Goal: Task Accomplishment & Management: Manage account settings

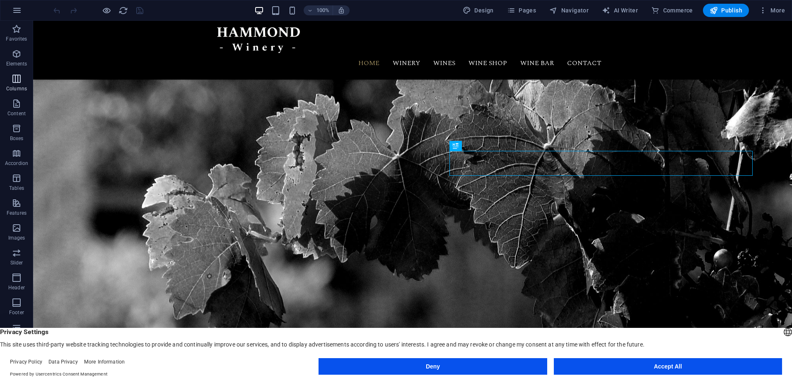
click at [16, 83] on icon "button" at bounding box center [17, 79] width 10 height 10
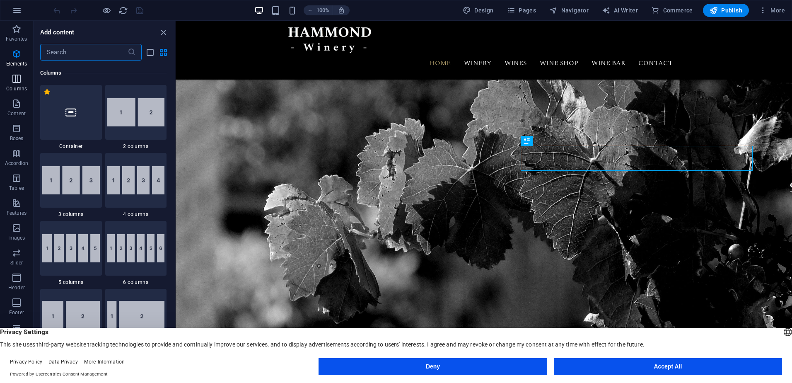
scroll to position [410, 0]
click at [763, 13] on icon "button" at bounding box center [762, 10] width 8 height 8
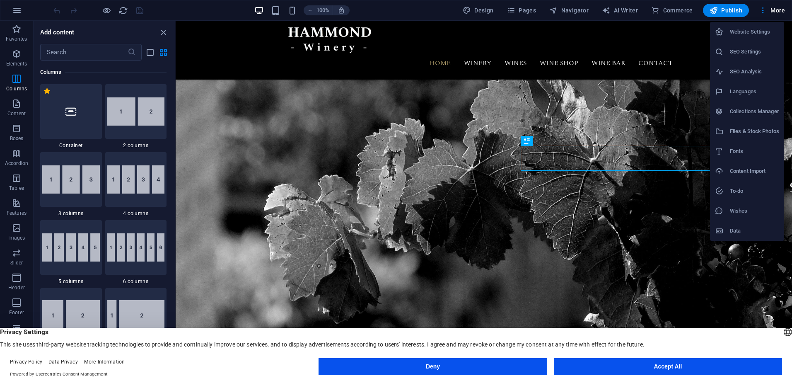
click at [416, 135] on div at bounding box center [396, 191] width 792 height 383
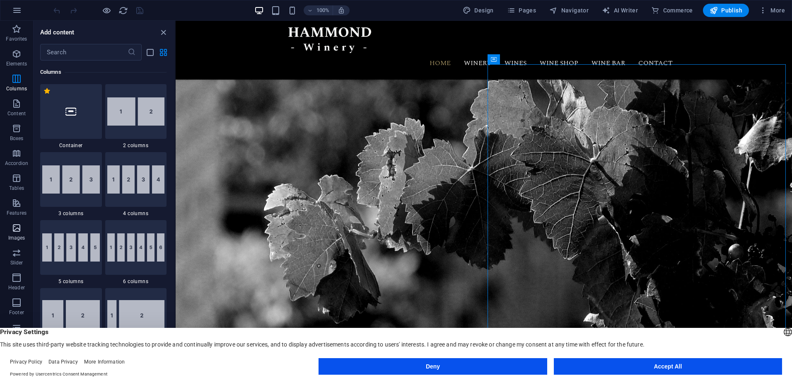
click at [14, 230] on icon "button" at bounding box center [17, 228] width 10 height 10
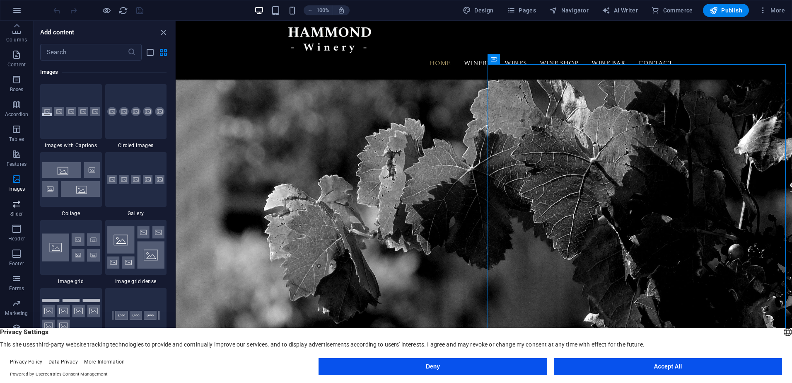
scroll to position [0, 0]
click at [24, 59] on span "Elements" at bounding box center [16, 59] width 33 height 20
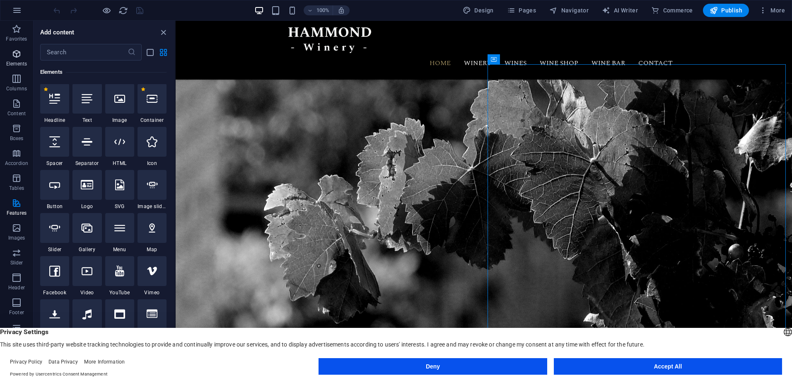
scroll to position [88, 0]
click at [18, 7] on icon "button" at bounding box center [17, 10] width 10 height 10
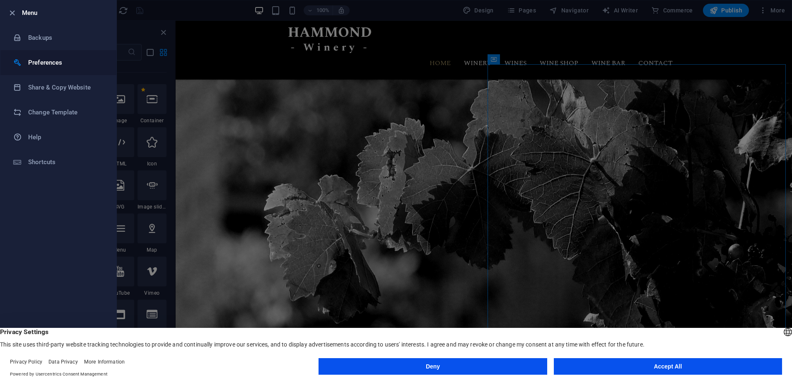
click at [46, 64] on h6 "Preferences" at bounding box center [66, 63] width 77 height 10
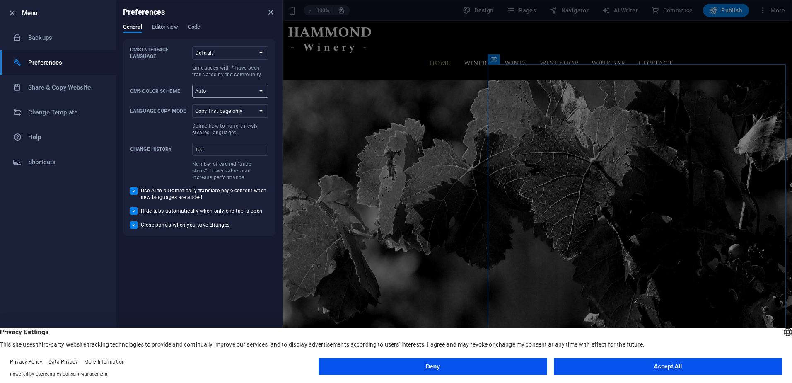
click at [250, 87] on select "Auto Dark Light" at bounding box center [230, 90] width 76 height 13
select select "dark"
click at [192, 84] on select "Auto Dark Light" at bounding box center [230, 90] width 76 height 13
click at [162, 32] on button "Editor view" at bounding box center [165, 28] width 26 height 9
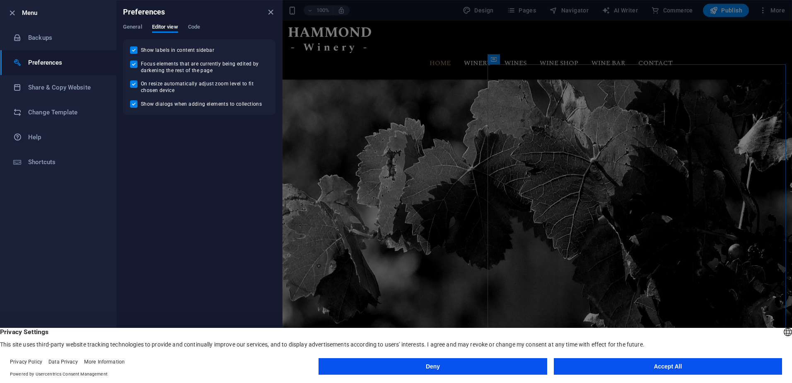
click at [194, 22] on div "Preferences" at bounding box center [199, 11] width 166 height 23
click at [193, 26] on span "Code" at bounding box center [194, 28] width 12 height 12
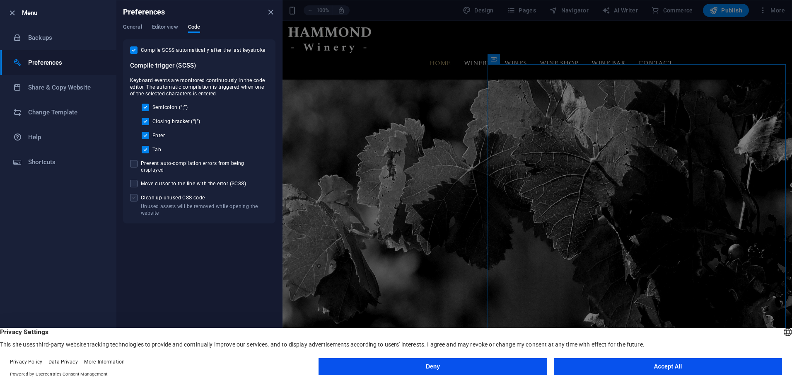
click at [135, 194] on span at bounding box center [133, 197] width 7 height 7
click at [135, 194] on input "Unused assets will be removed while opening the website Clean up unused CSS code" at bounding box center [135, 197] width 11 height 7
checkbox input "true"
click at [158, 29] on span "Editor view" at bounding box center [165, 28] width 26 height 12
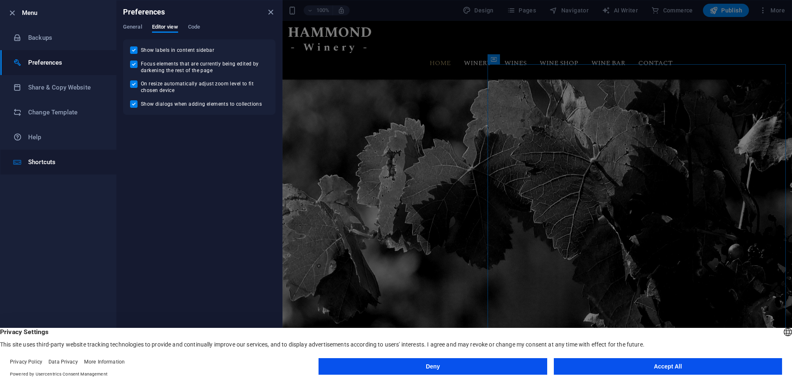
click at [46, 156] on li "Shortcuts" at bounding box center [58, 161] width 116 height 25
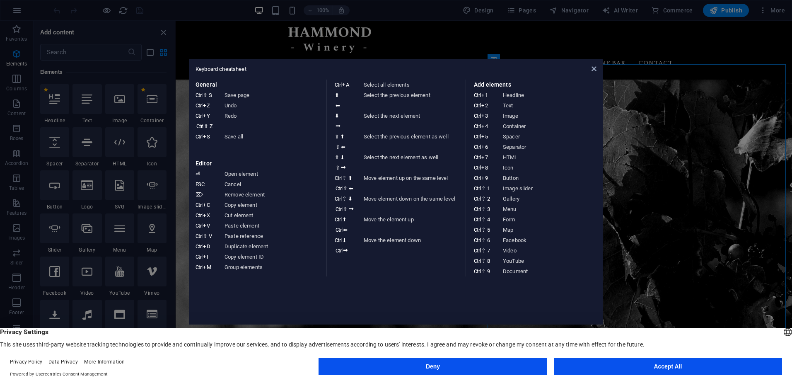
click at [46, 156] on div "Menu Backups Preferences Share & Copy Website Change Template Help Shortcuts Ex…" at bounding box center [396, 191] width 792 height 383
click at [20, 34] on aside "Keyboard cheatsheet General Ctrl ⇧ S Save page Ctrl Z Undo Ctrl Y Ctrl ⇧ Z Redo…" at bounding box center [396, 191] width 792 height 383
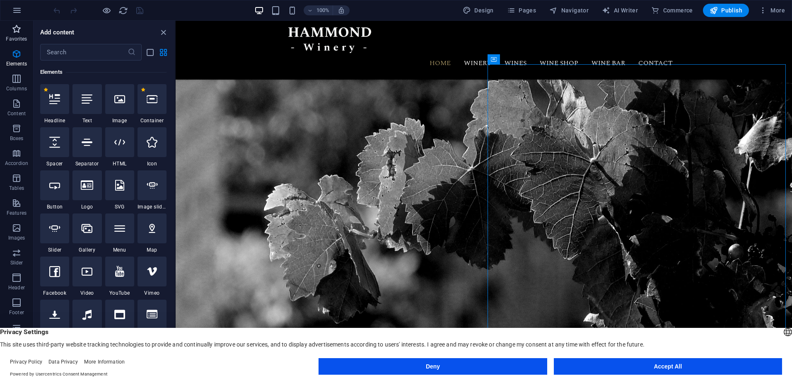
click at [20, 34] on span "Favorites" at bounding box center [16, 34] width 33 height 20
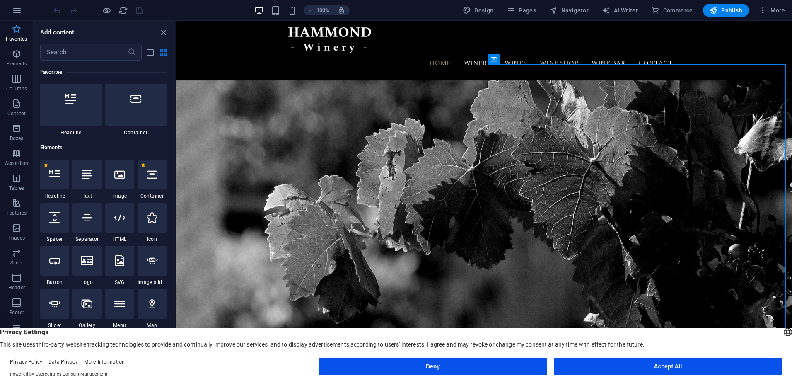
scroll to position [0, 0]
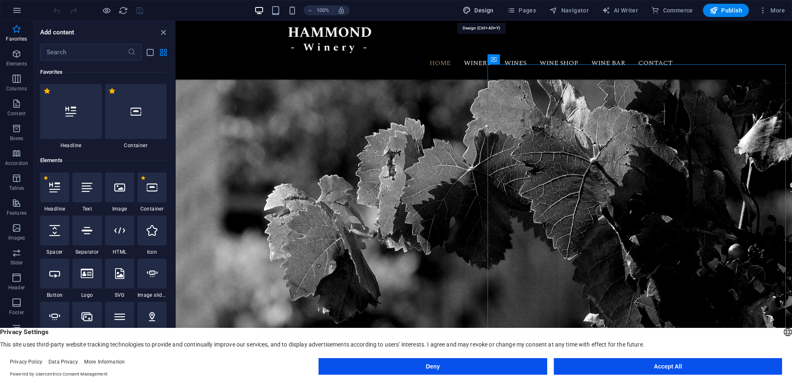
click at [491, 8] on span "Design" at bounding box center [477, 10] width 31 height 8
select select "px"
select select "300"
select select "px"
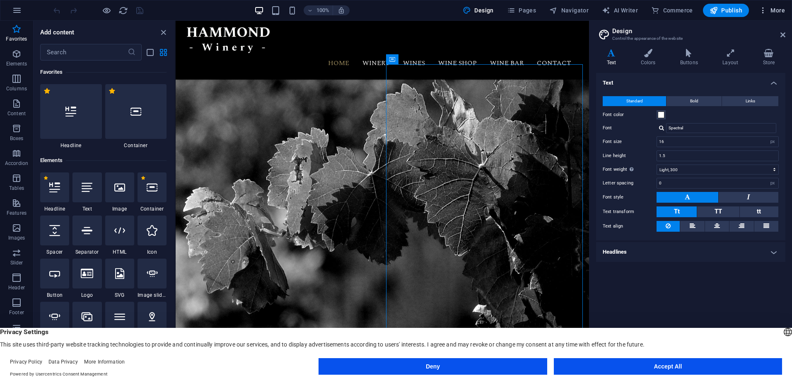
click at [778, 10] on span "More" at bounding box center [771, 10] width 26 height 8
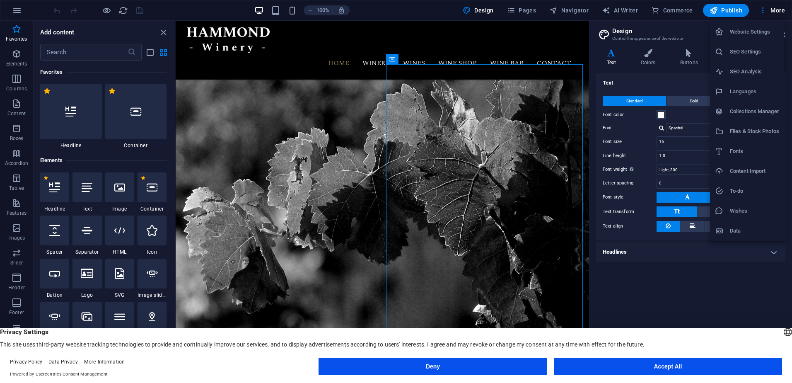
click at [737, 108] on h6 "Collections Manager" at bounding box center [753, 111] width 49 height 10
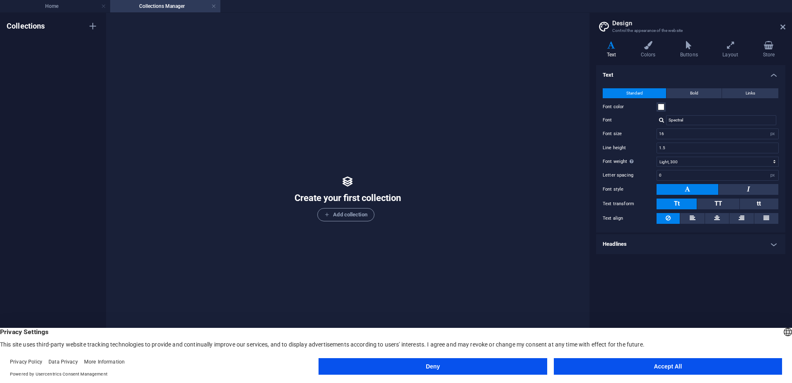
click at [781, 23] on h2 "Design" at bounding box center [698, 22] width 173 height 7
